Goal: Task Accomplishment & Management: Manage account settings

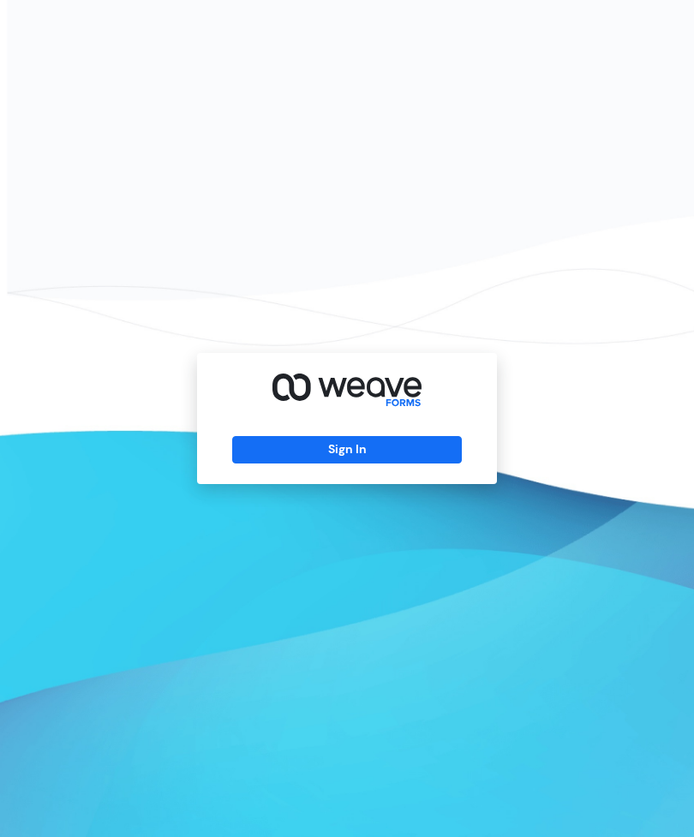
click at [395, 464] on button "Sign In" at bounding box center [346, 449] width 229 height 27
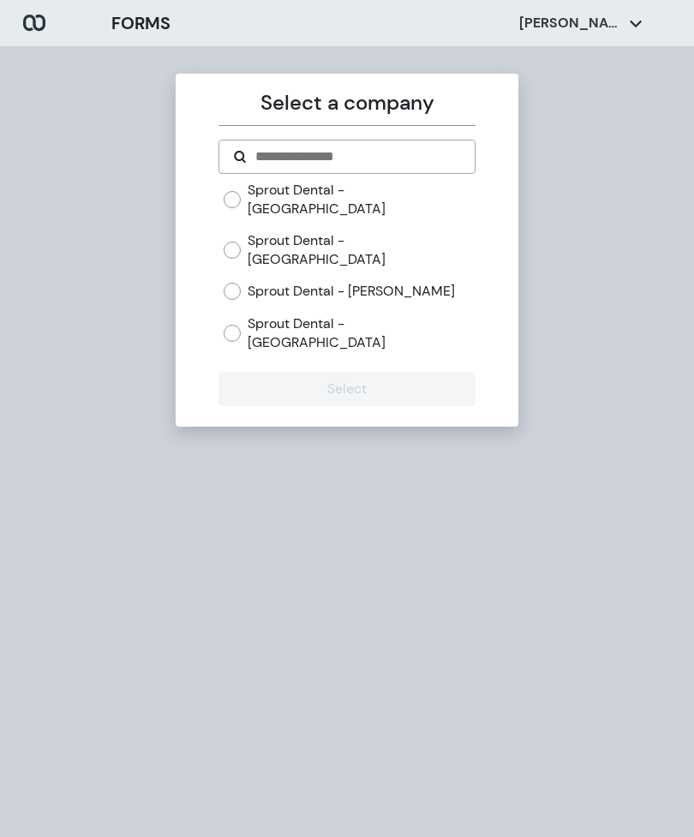
click at [351, 315] on label "Sprout Dental - [GEOGRAPHIC_DATA]" at bounding box center [361, 333] width 227 height 37
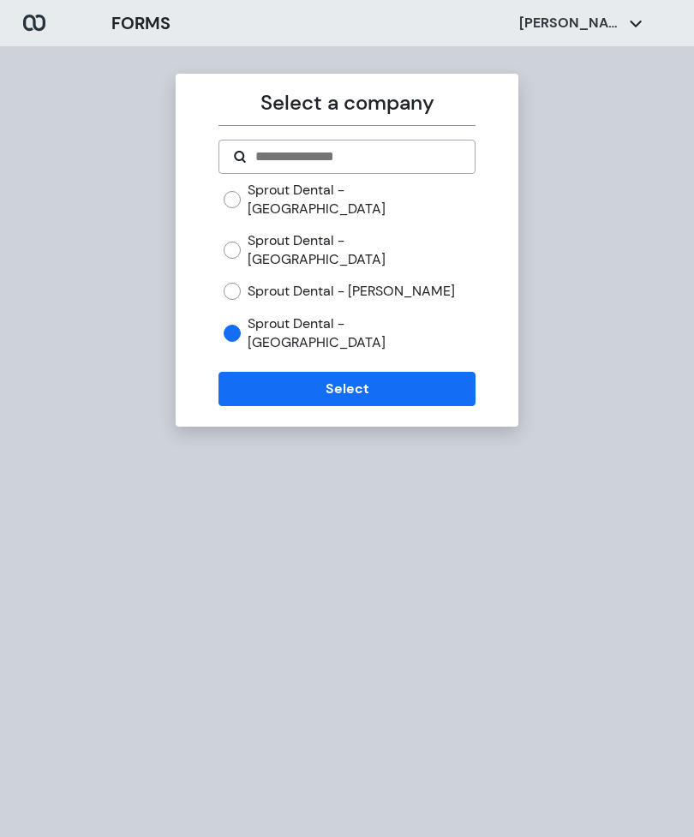
click at [416, 372] on button "Select" at bounding box center [347, 389] width 256 height 34
